Goal: Navigation & Orientation: Find specific page/section

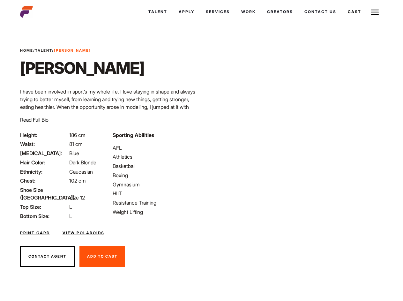
click at [342, 20] on link "Cast" at bounding box center [354, 11] width 25 height 17
click at [0, 0] on link "Casted Talent" at bounding box center [0, 0] width 0 height 0
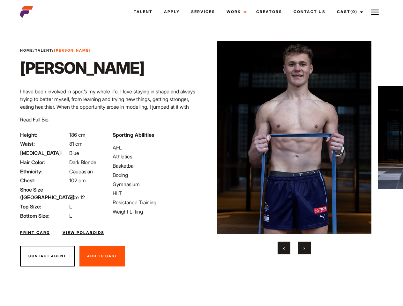
click at [348, 12] on link "Cast (0)" at bounding box center [349, 11] width 36 height 17
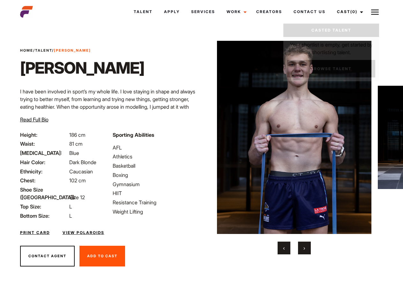
click at [375, 12] on img at bounding box center [375, 12] width 8 height 8
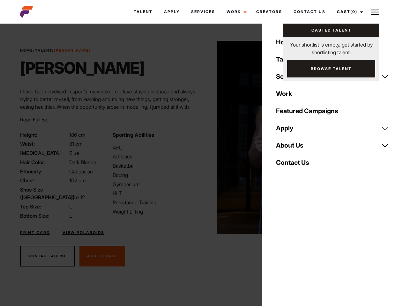
click at [294, 148] on img at bounding box center [294, 137] width 155 height 193
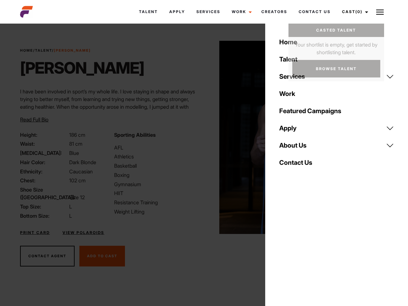
click at [201, 137] on div "Sporting Abilities AFL Athletics Basketball Boxing Gymnasium HIIT Resistance Tr…" at bounding box center [157, 175] width 94 height 89
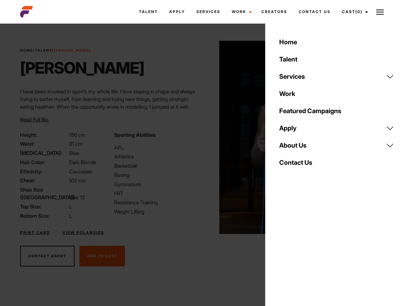
click at [284, 248] on div "Home Talent Services Talent Casting Photography Videography Creative Hair and M…" at bounding box center [336, 153] width 143 height 306
click at [304, 248] on div "Home Talent Services Talent Casting Photography Videography Creative Hair and M…" at bounding box center [336, 153] width 143 height 306
